Goal: Transaction & Acquisition: Book appointment/travel/reservation

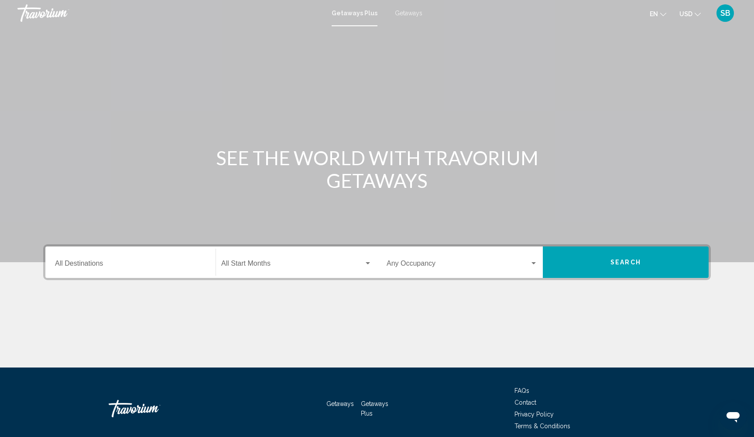
click at [405, 17] on div "Getaways Plus Getaways en English Español Français Italiano Português русский U…" at bounding box center [377, 13] width 754 height 18
click at [403, 12] on span "Getaways" at bounding box center [409, 13] width 28 height 7
click at [137, 147] on div "Destination All Destinations" at bounding box center [130, 262] width 151 height 28
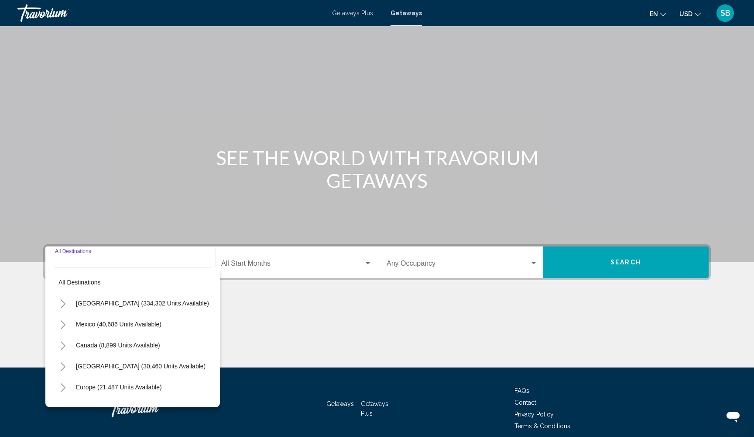
scroll to position [38, 0]
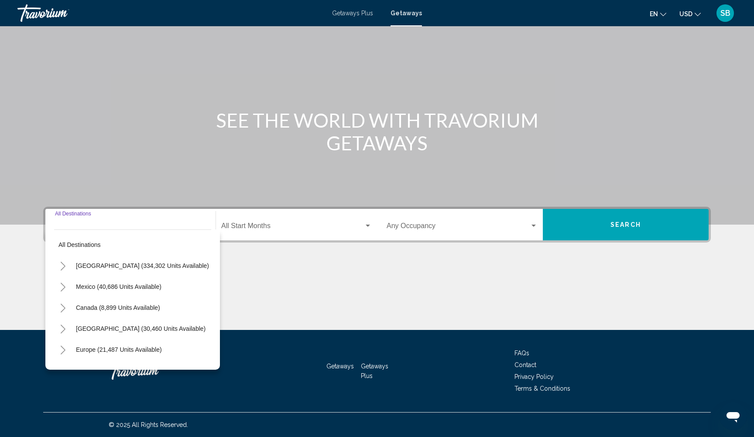
click at [61, 147] on icon "Toggle United States (334,302 units available)" at bounding box center [63, 266] width 7 height 9
click at [64, 147] on icon "Toggle United States (334,302 units available)" at bounding box center [63, 266] width 7 height 9
click at [62, 147] on icon "Toggle United States (334,302 units available)" at bounding box center [63, 266] width 7 height 9
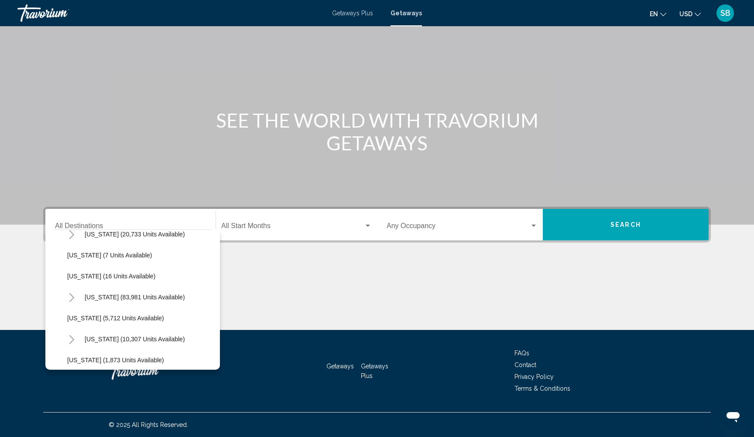
scroll to position [136, 0]
click at [72, 147] on icon "Toggle Florida (83,981 units available)" at bounding box center [72, 297] width 7 height 9
click at [103, 147] on button "[GEOGRAPHIC_DATA] (47,434 units available)" at bounding box center [141, 318] width 138 height 20
type input "**********"
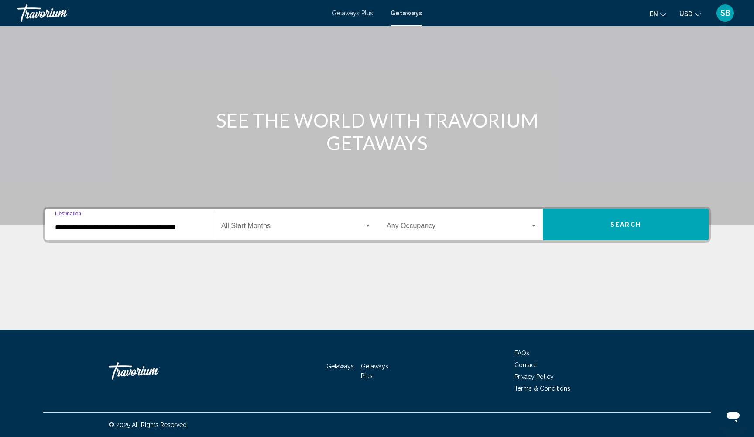
click at [293, 147] on span "Search widget" at bounding box center [292, 228] width 143 height 8
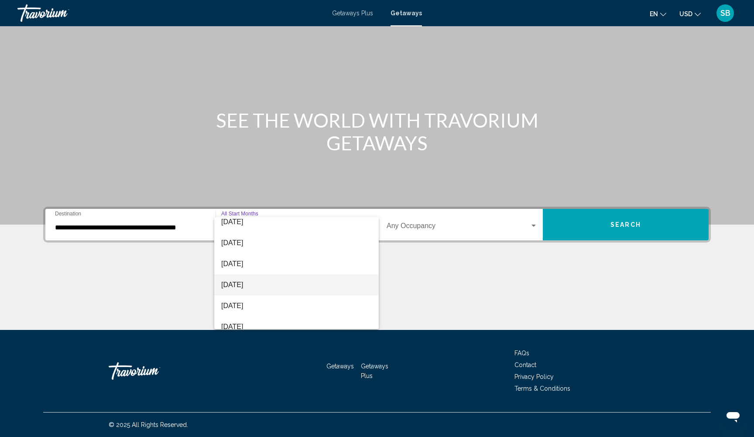
scroll to position [88, 0]
click at [255, 147] on span "[DATE]" at bounding box center [296, 307] width 151 height 21
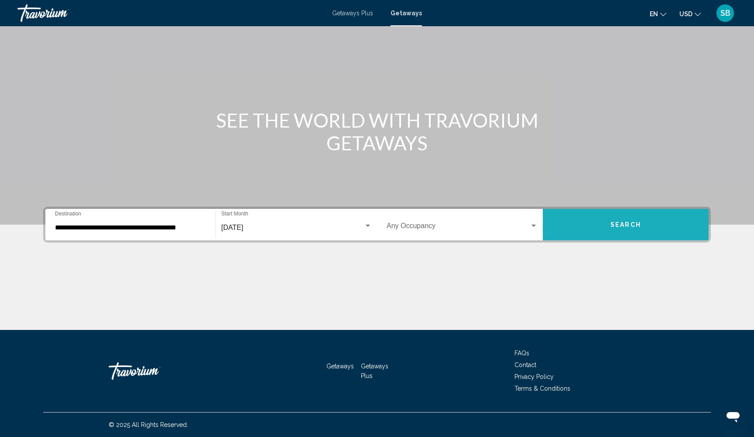
click at [578, 147] on button "Search" at bounding box center [626, 224] width 166 height 31
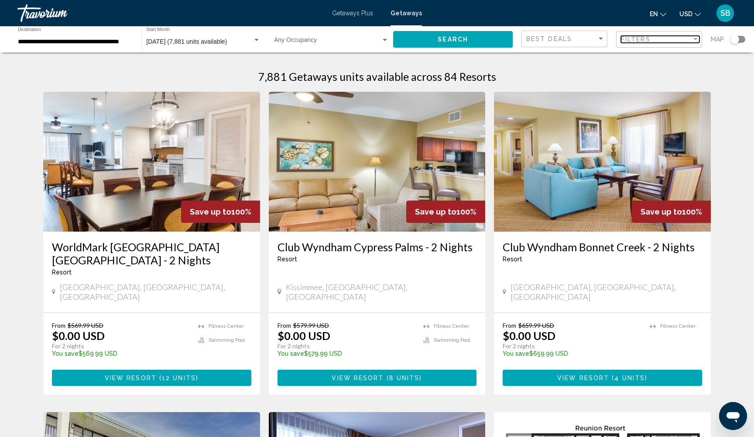
click at [578, 41] on span "Filters" at bounding box center [636, 39] width 30 height 7
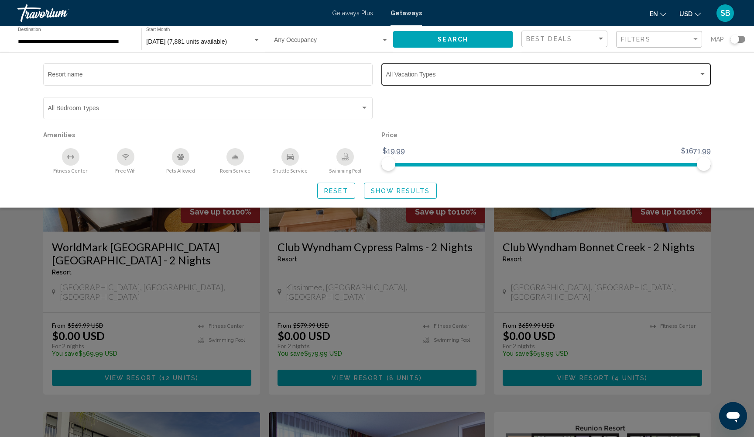
click at [534, 76] on span "Search widget" at bounding box center [542, 75] width 313 height 7
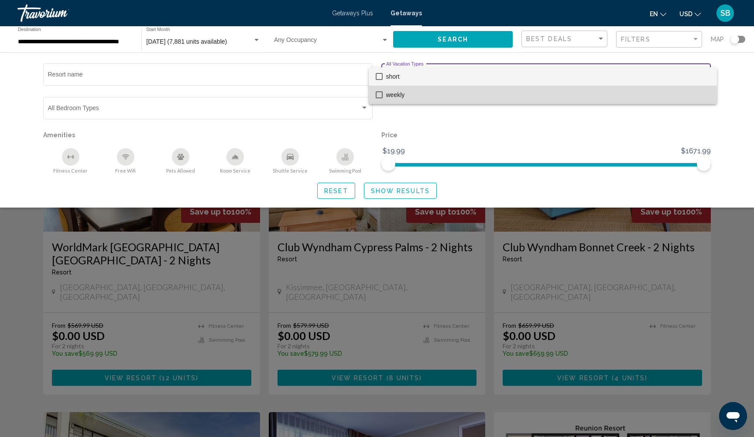
click at [380, 94] on mat-pseudo-checkbox at bounding box center [379, 94] width 7 height 7
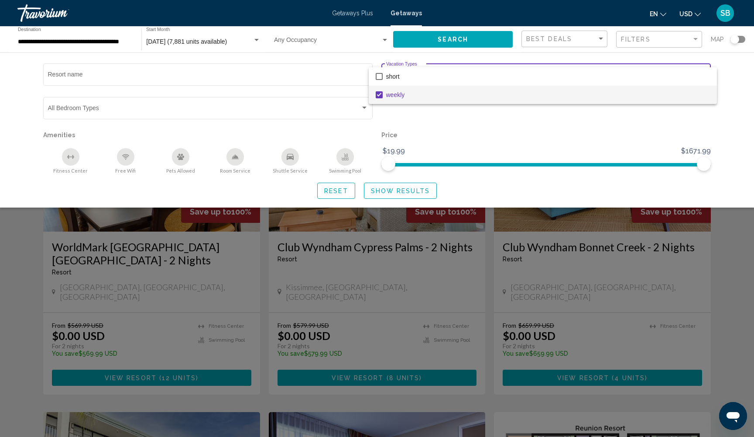
click at [380, 147] on div at bounding box center [377, 218] width 754 height 437
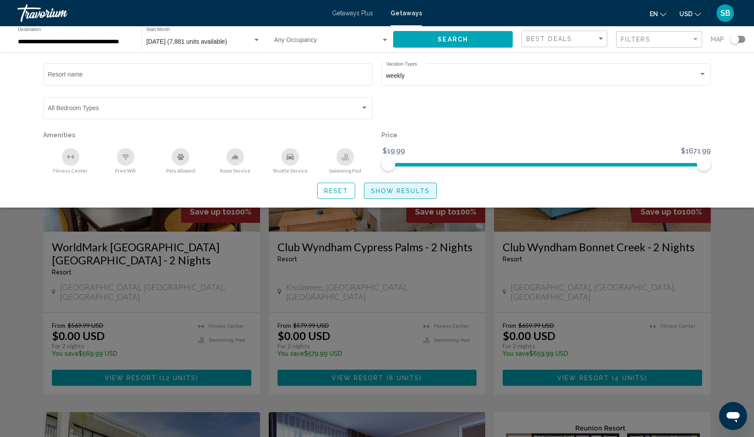
click at [380, 147] on span "Show Results" at bounding box center [400, 190] width 59 height 7
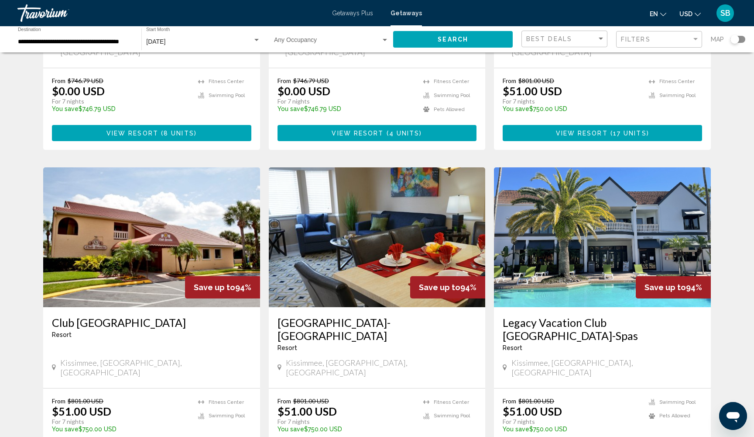
scroll to position [244, 0]
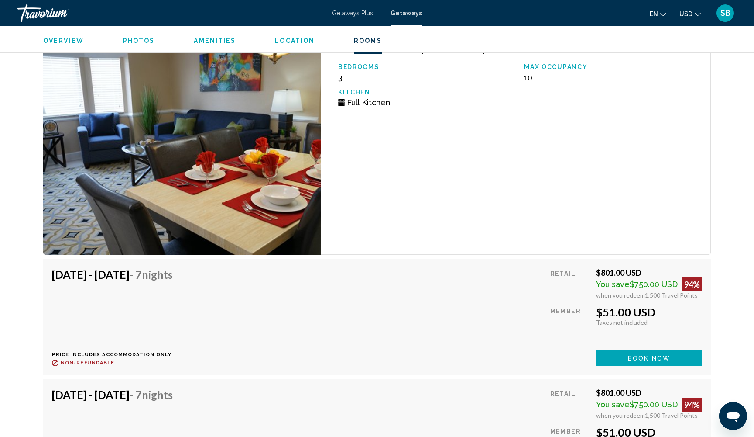
scroll to position [3121, 0]
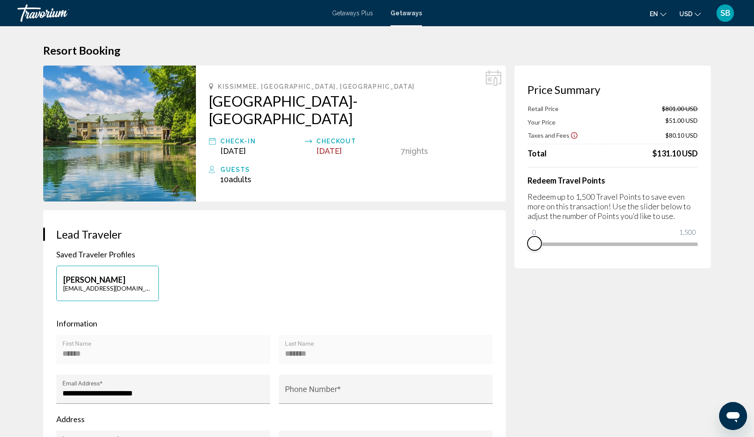
drag, startPoint x: 692, startPoint y: 255, endPoint x: 495, endPoint y: 254, distance: 197.8
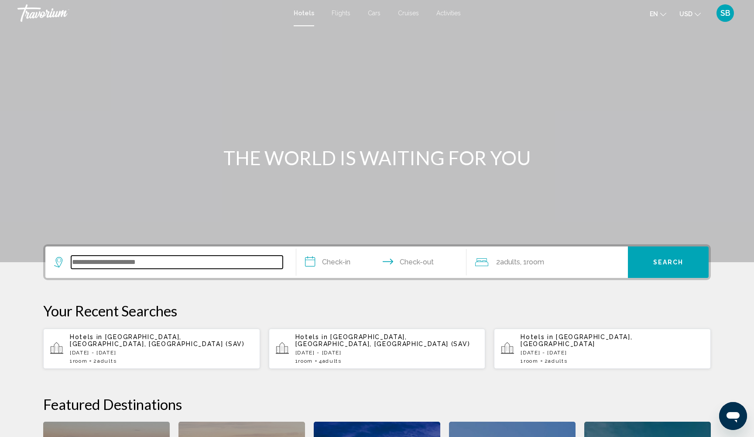
click at [89, 265] on input "Search widget" at bounding box center [177, 261] width 212 height 13
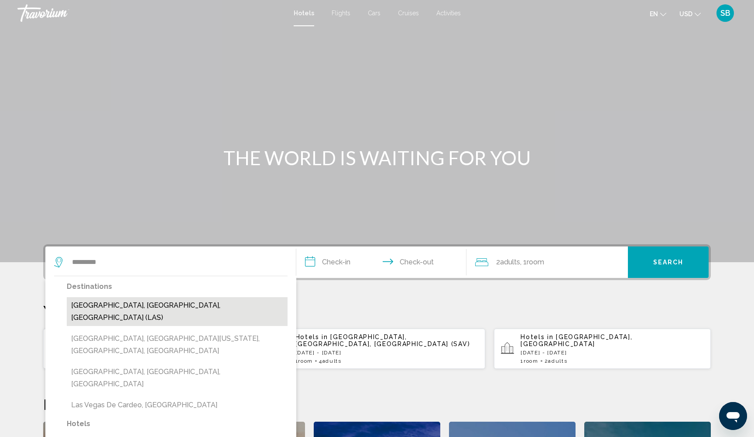
click at [111, 301] on button "Las Vegas, NV, United States (LAS)" at bounding box center [177, 311] width 221 height 29
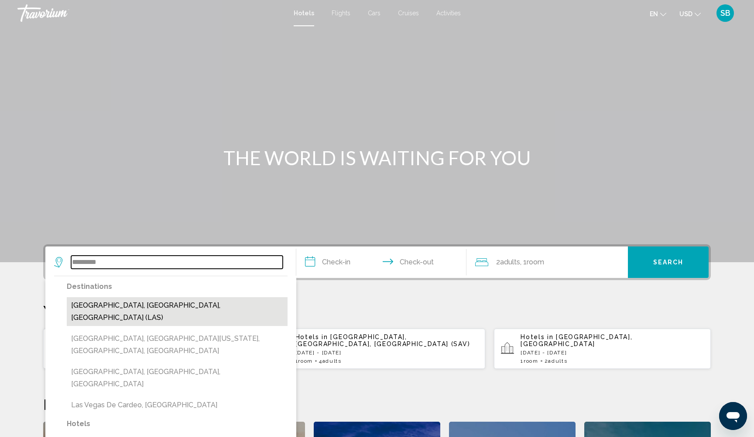
type input "**********"
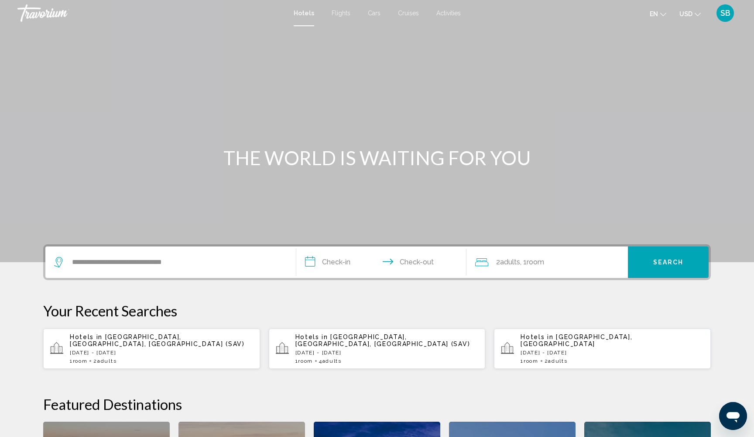
click at [318, 261] on input "**********" at bounding box center [383, 263] width 174 height 34
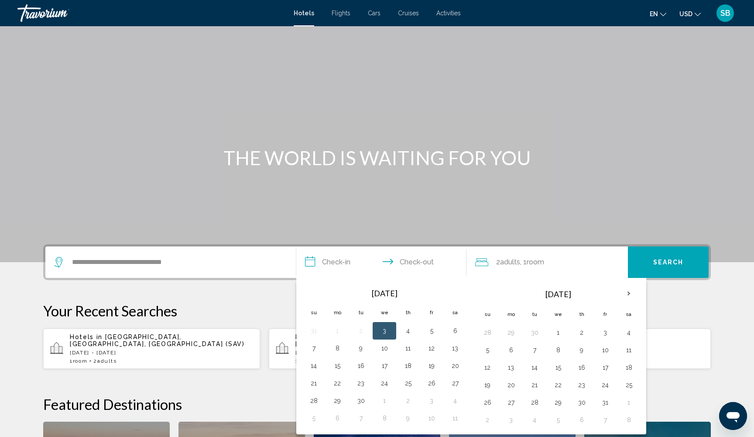
scroll to position [216, 0]
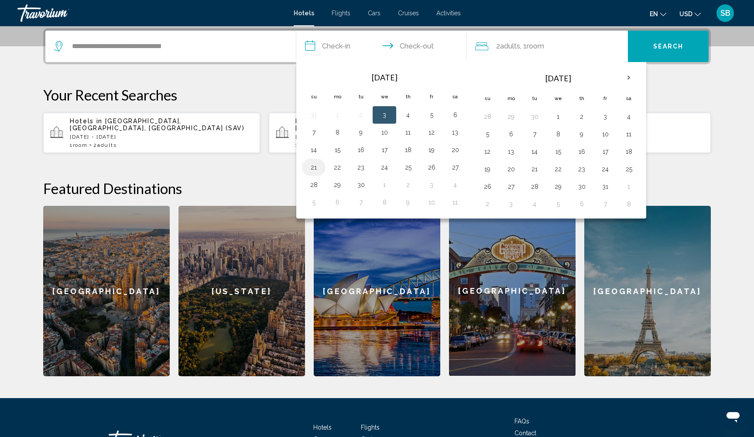
click at [312, 167] on button "21" at bounding box center [314, 167] width 14 height 12
click at [412, 166] on button "25" at bounding box center [408, 167] width 14 height 12
type input "**********"
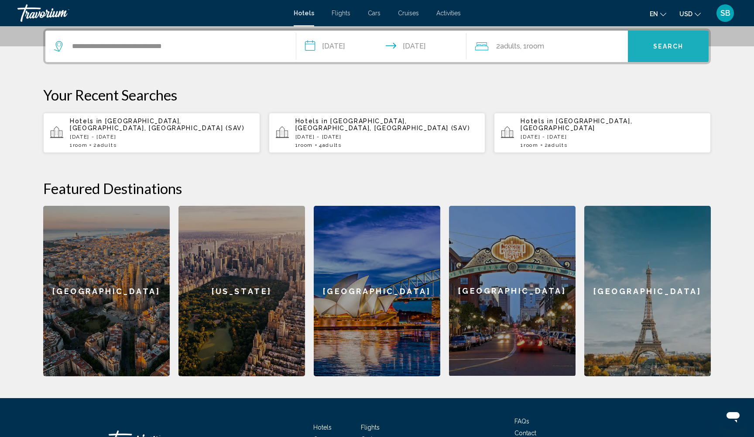
click at [670, 46] on span "Search" at bounding box center [669, 46] width 31 height 7
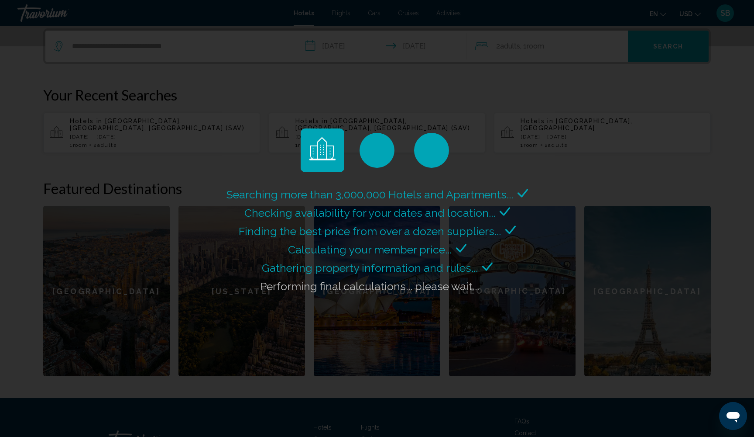
scroll to position [0, 0]
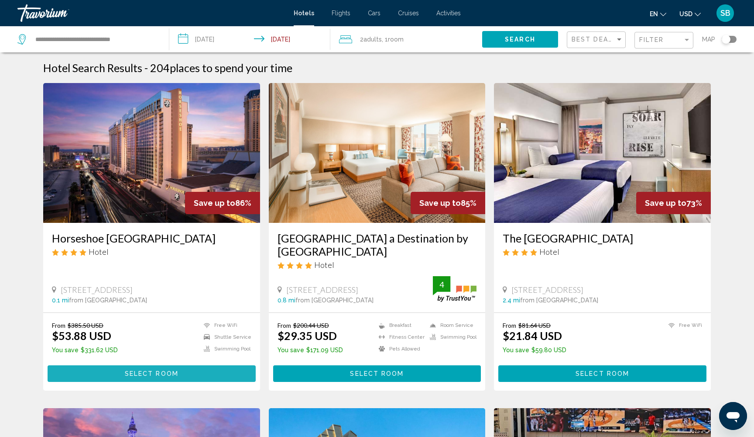
click at [156, 375] on span "Select Room" at bounding box center [152, 373] width 54 height 7
